Goal: Transaction & Acquisition: Purchase product/service

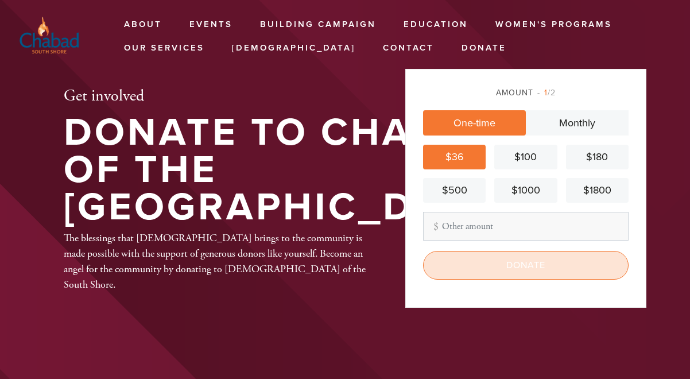
click at [499, 266] on input "Donate" at bounding box center [526, 265] width 206 height 29
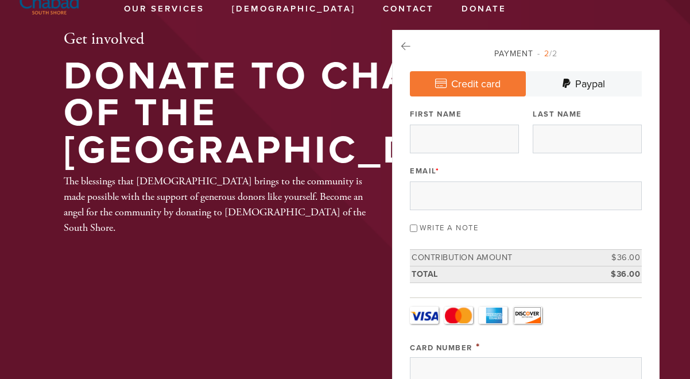
scroll to position [41, 0]
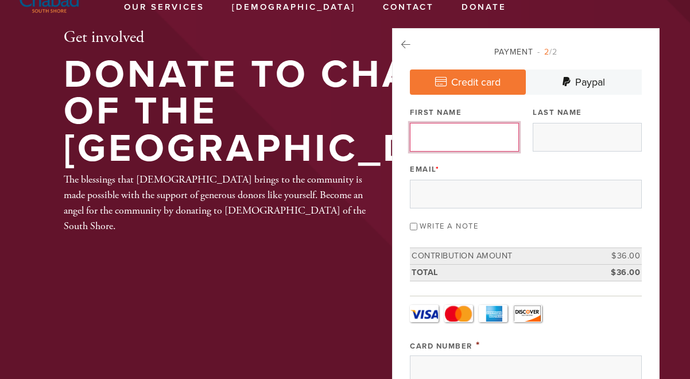
click at [454, 134] on input "First Name" at bounding box center [464, 137] width 109 height 29
type input "Rachel"
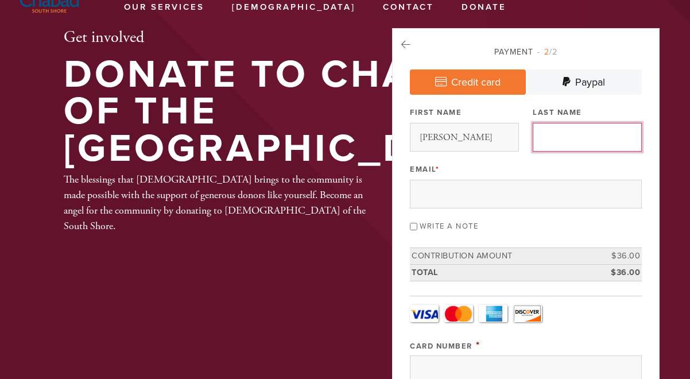
click at [561, 135] on input "Last Name" at bounding box center [587, 137] width 109 height 29
type input "Weishoff"
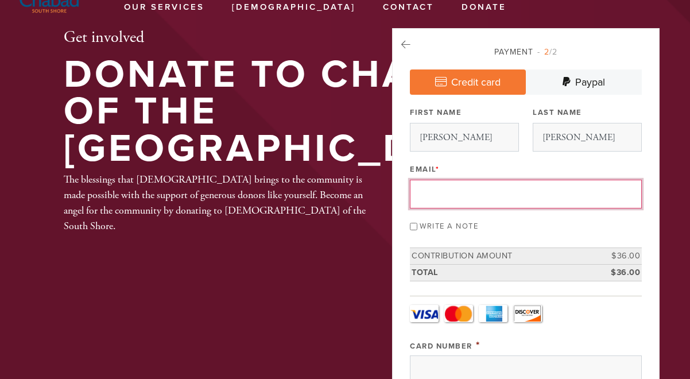
click at [547, 203] on input "Email *" at bounding box center [526, 194] width 232 height 29
type input "weishoffrachel@gmail.com"
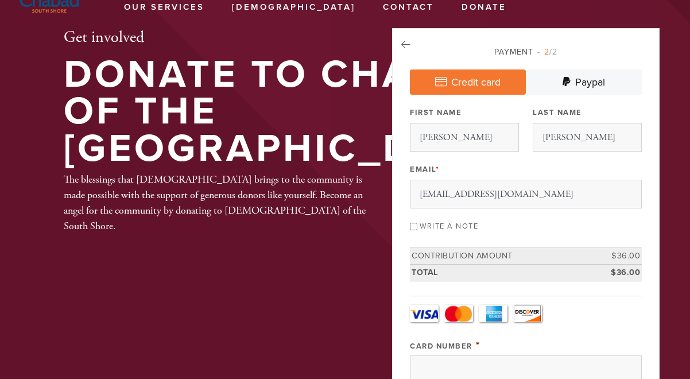
type input "7 Navy Pier Court"
type input "Staten Island"
type input "NY"
type input "10304"
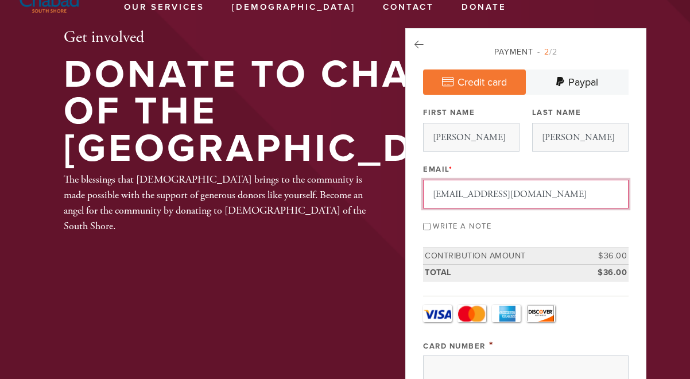
scroll to position [621, 0]
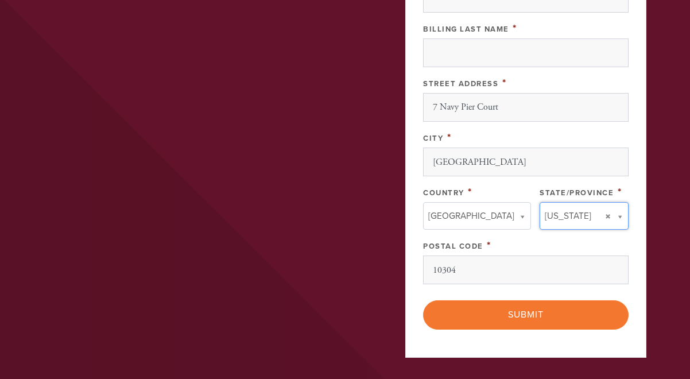
type input "NY"
type input "United States"
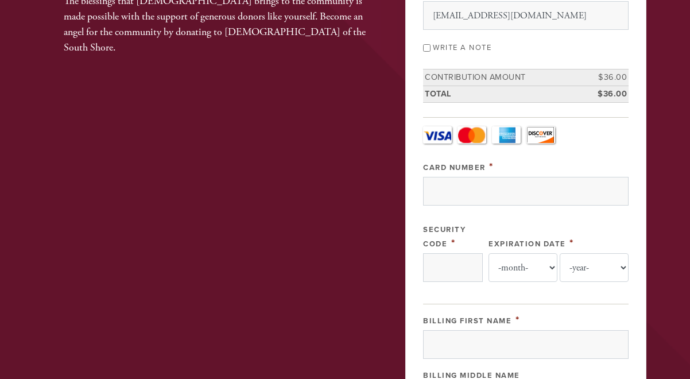
scroll to position [213, 0]
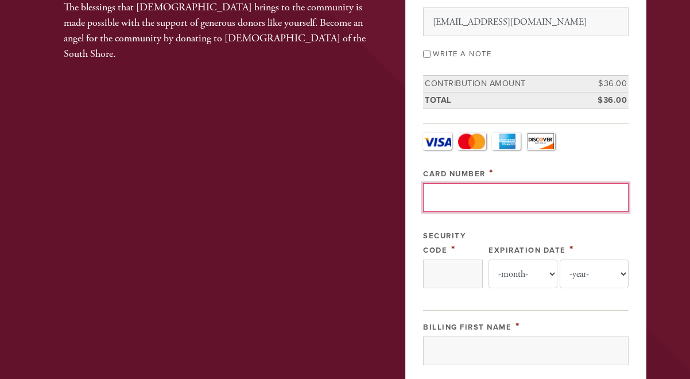
click at [563, 193] on input "Card Number" at bounding box center [526, 197] width 206 height 29
type input "4266841793744853"
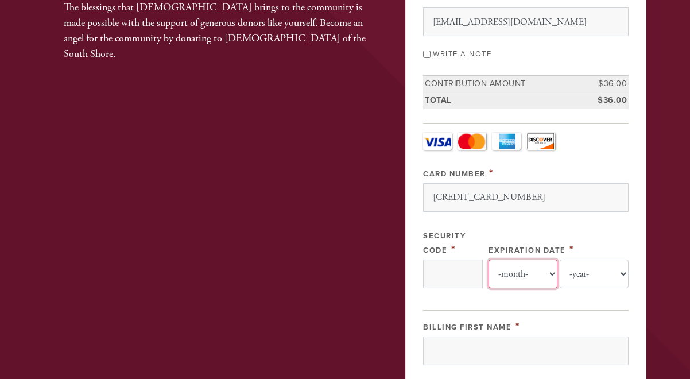
select select "11"
select select "2028"
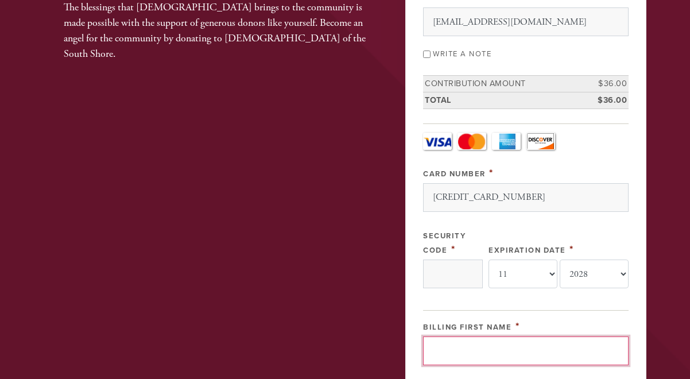
type input "[PERSON_NAME]"
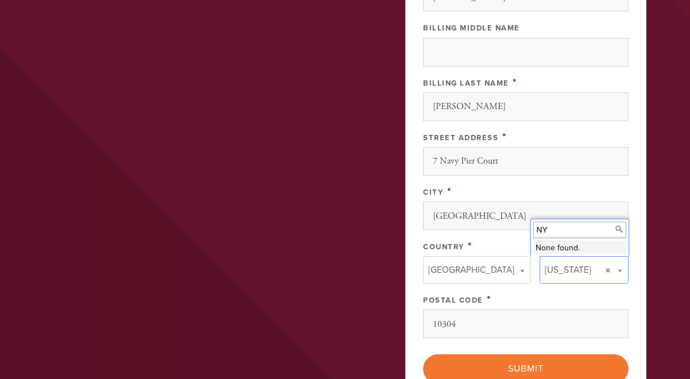
scroll to position [561, 0]
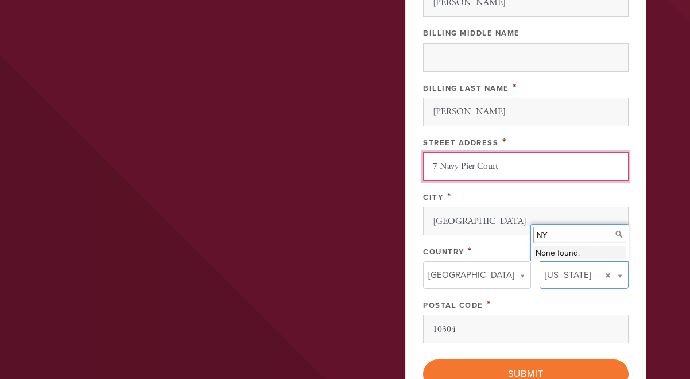
click at [467, 171] on input "7 Navy Pier Court" at bounding box center [526, 166] width 206 height 29
type input "[STREET_ADDRESS]"
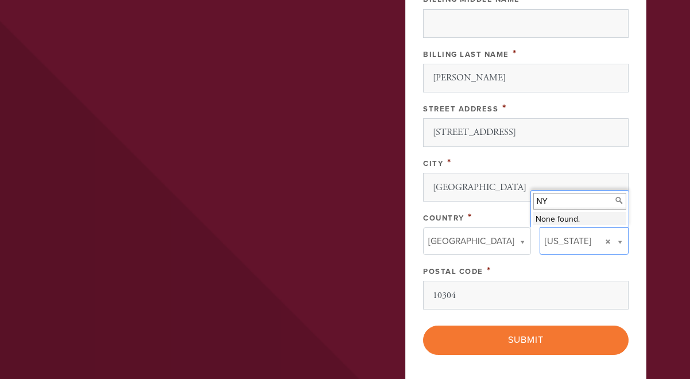
click at [491, 215] on div "Country *" at bounding box center [477, 217] width 108 height 14
click at [614, 273] on div "Postal Code *" at bounding box center [526, 271] width 206 height 14
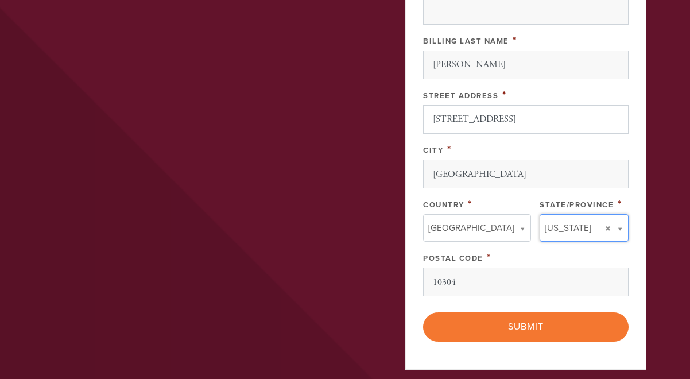
scroll to position [610, 0]
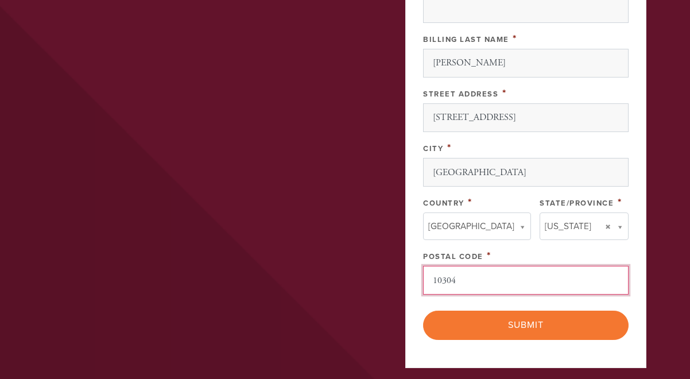
click at [511, 288] on input "10304" at bounding box center [526, 280] width 206 height 29
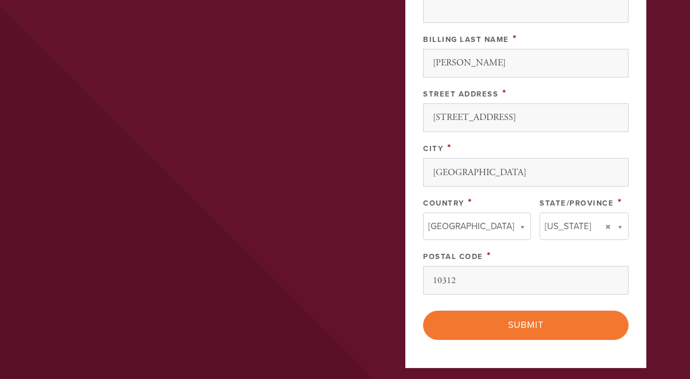
type input "10312"
type input "[GEOGRAPHIC_DATA]"
type input "US-NY"
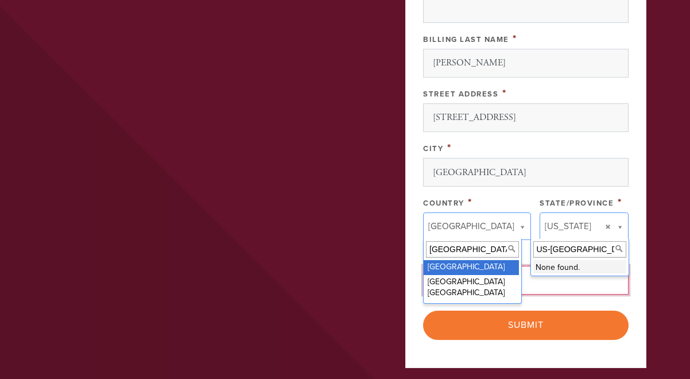
click at [575, 248] on input "US-NY" at bounding box center [579, 249] width 93 height 17
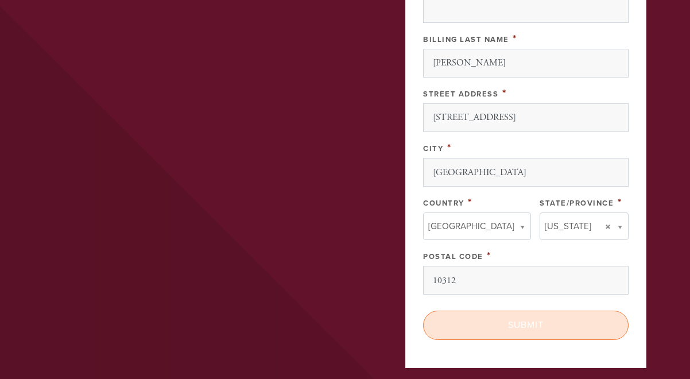
click at [559, 323] on input "Submit" at bounding box center [526, 325] width 206 height 29
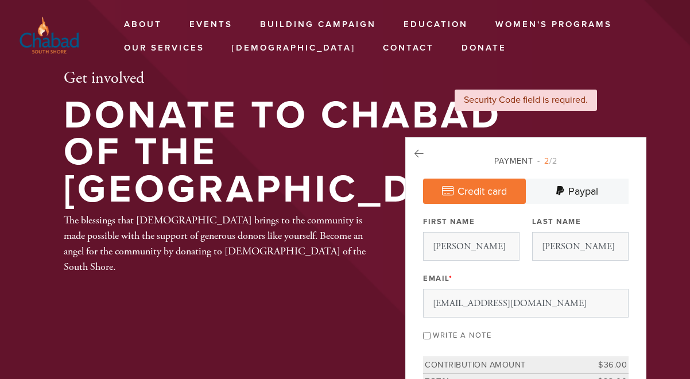
select select "11"
select select "2028"
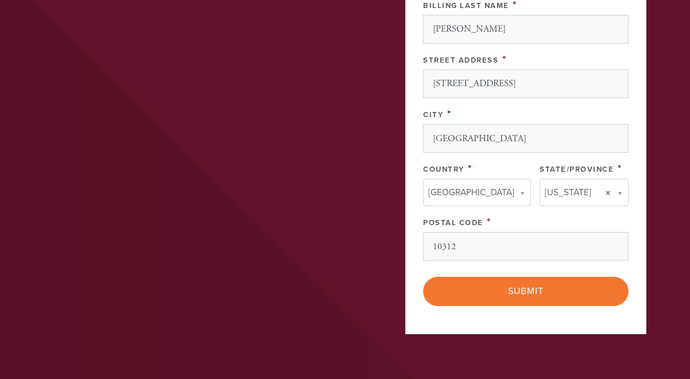
scroll to position [876, 0]
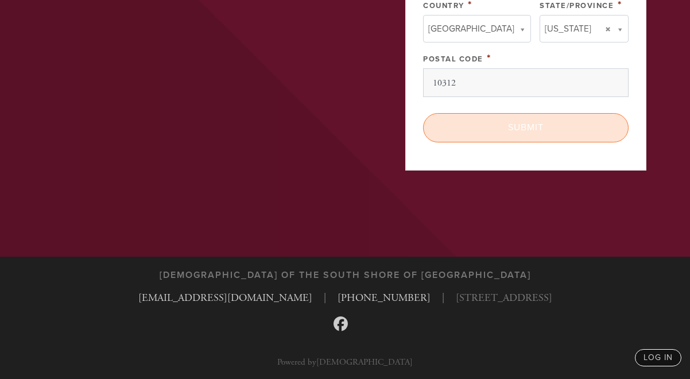
type input "972"
click at [466, 137] on input "Submit" at bounding box center [526, 127] width 206 height 29
